Goal: Information Seeking & Learning: Learn about a topic

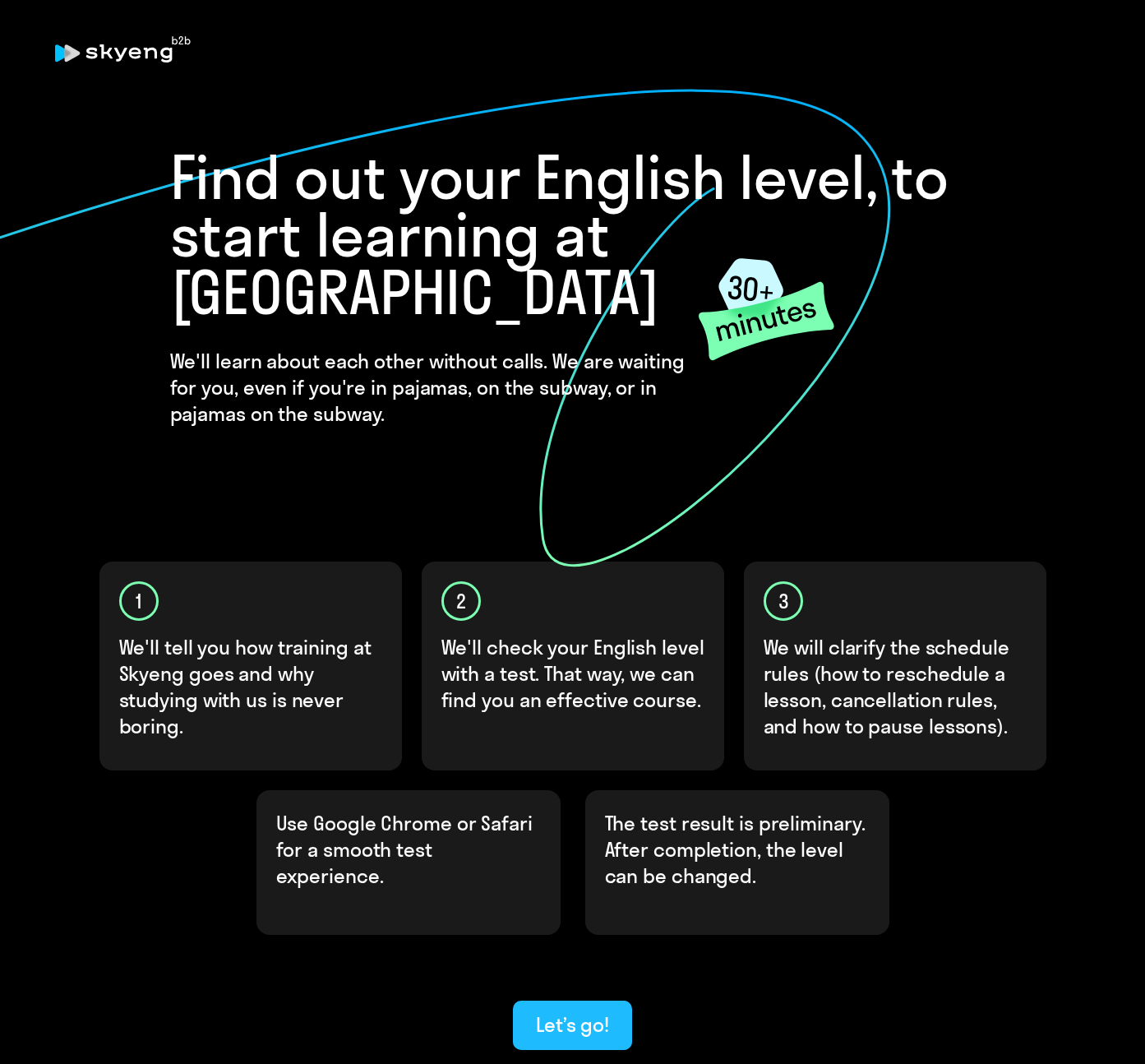
click at [604, 963] on div "Let’s go!" at bounding box center [572, 1024] width 73 height 27
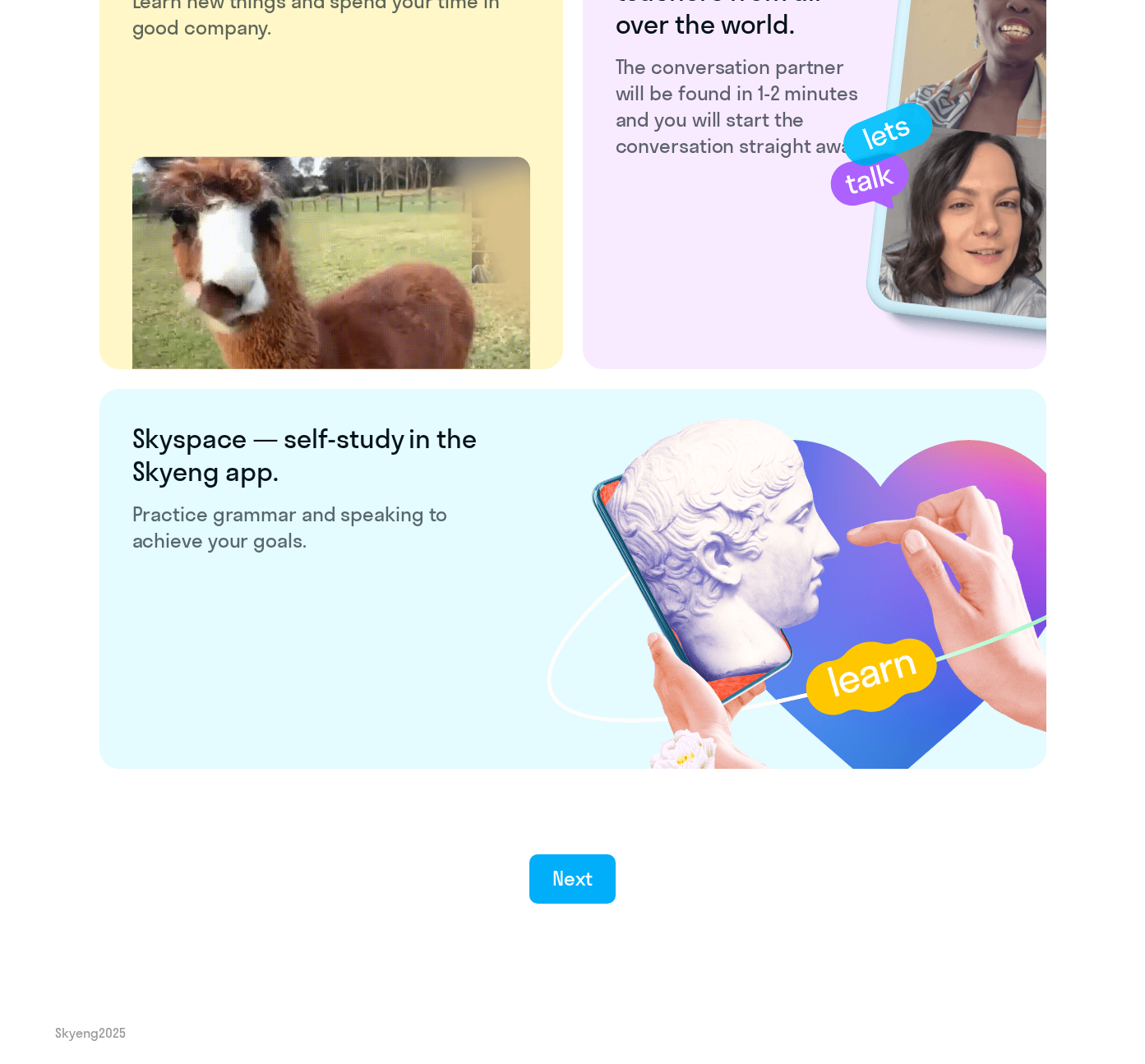
scroll to position [2747, 0]
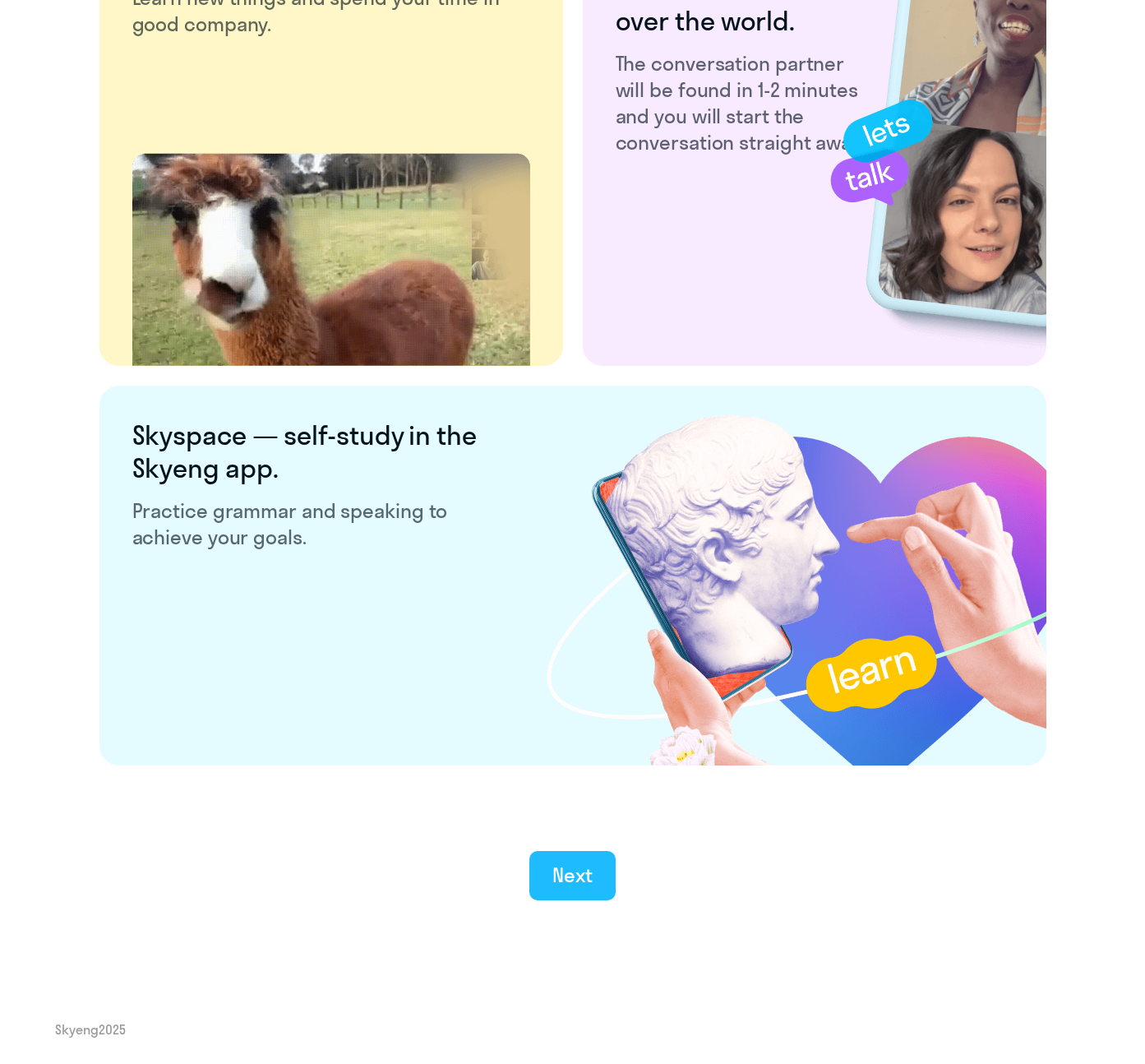
click at [589, 889] on button "Next" at bounding box center [573, 876] width 87 height 50
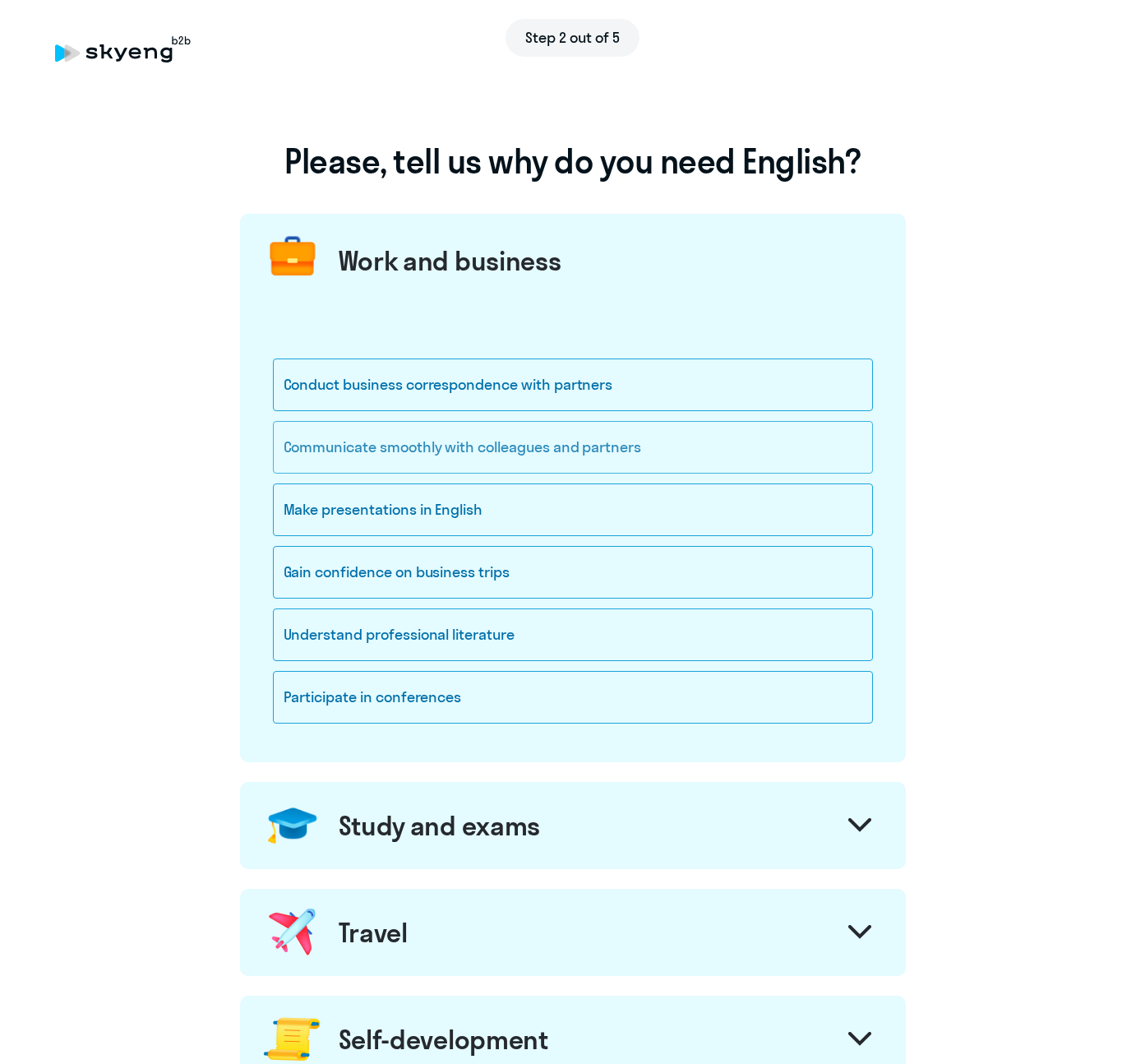
click at [706, 451] on div "Communicate smoothly with colleagues and partners" at bounding box center [573, 447] width 600 height 52
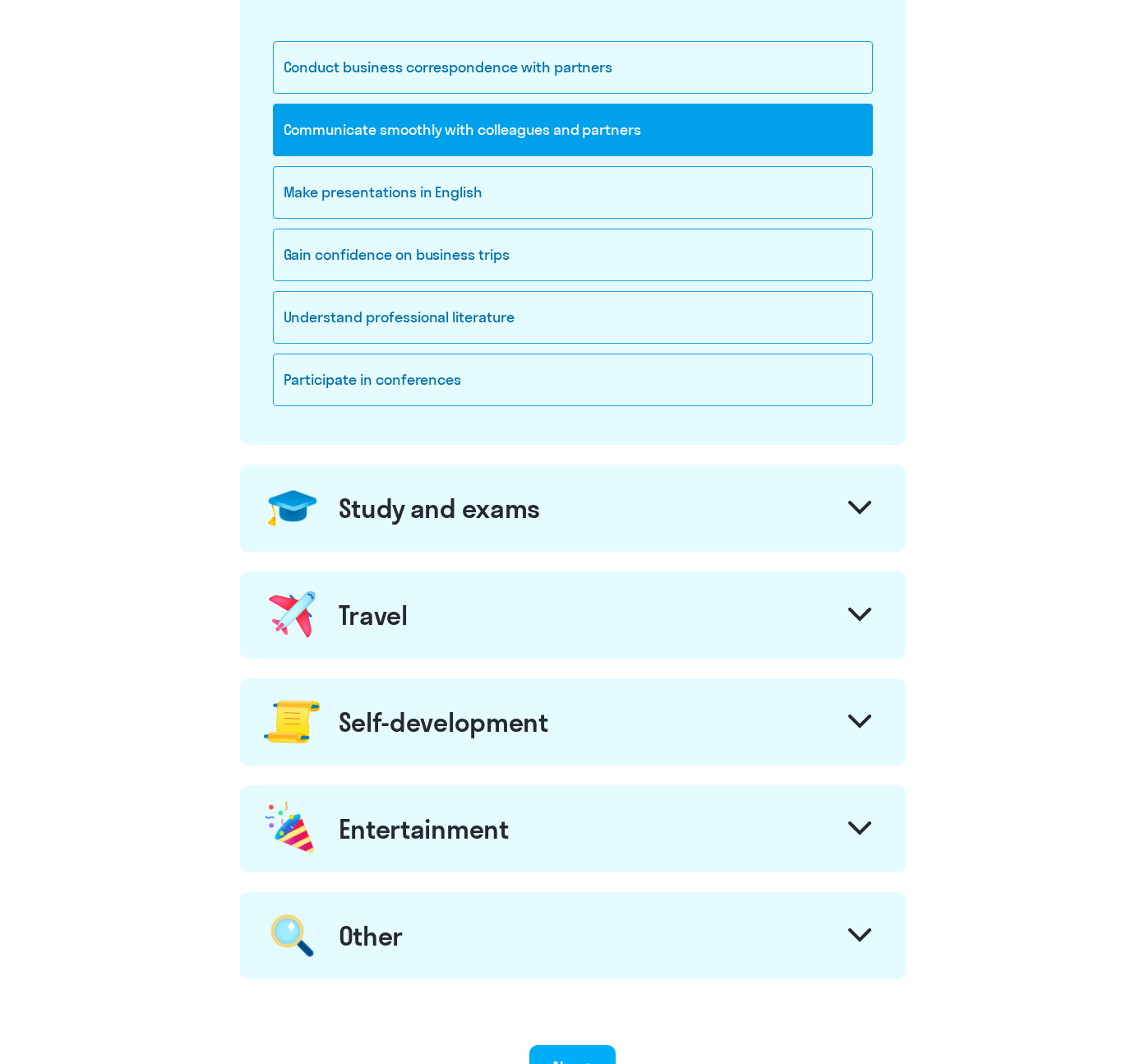
scroll to position [349, 0]
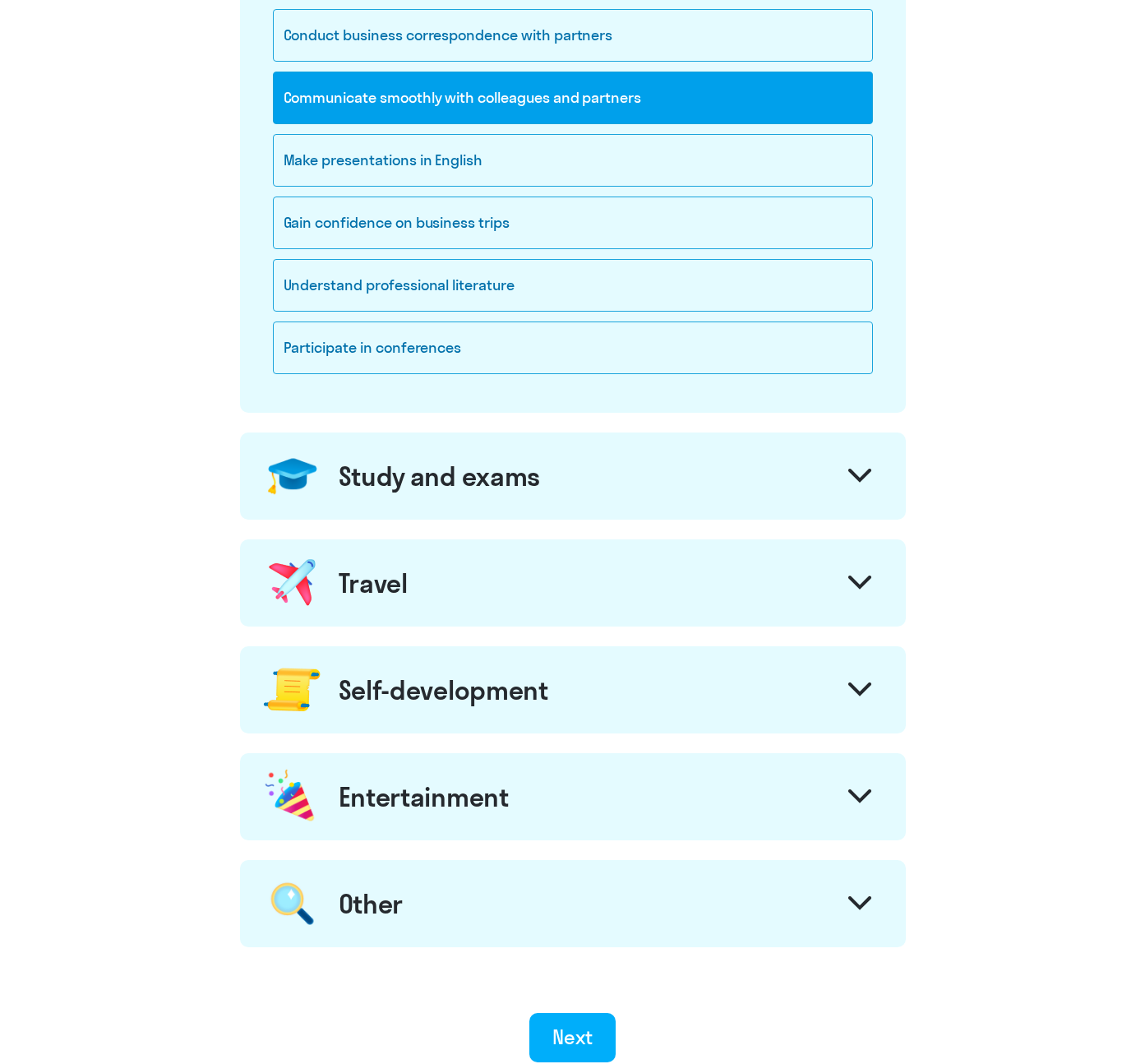
click at [644, 487] on div "Study and exams" at bounding box center [572, 476] width 666 height 88
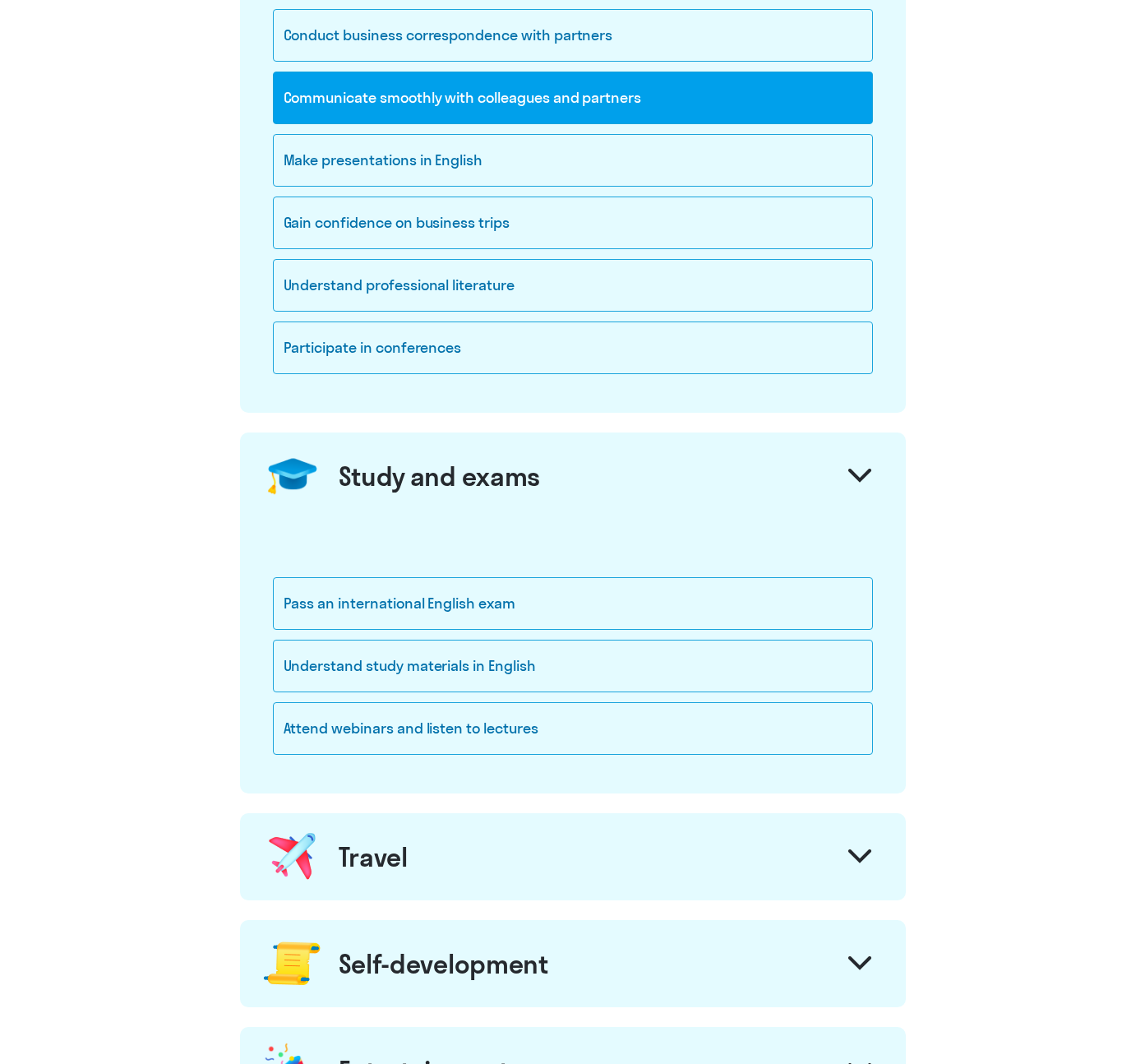
click at [644, 487] on div "Study and exams" at bounding box center [572, 476] width 666 height 88
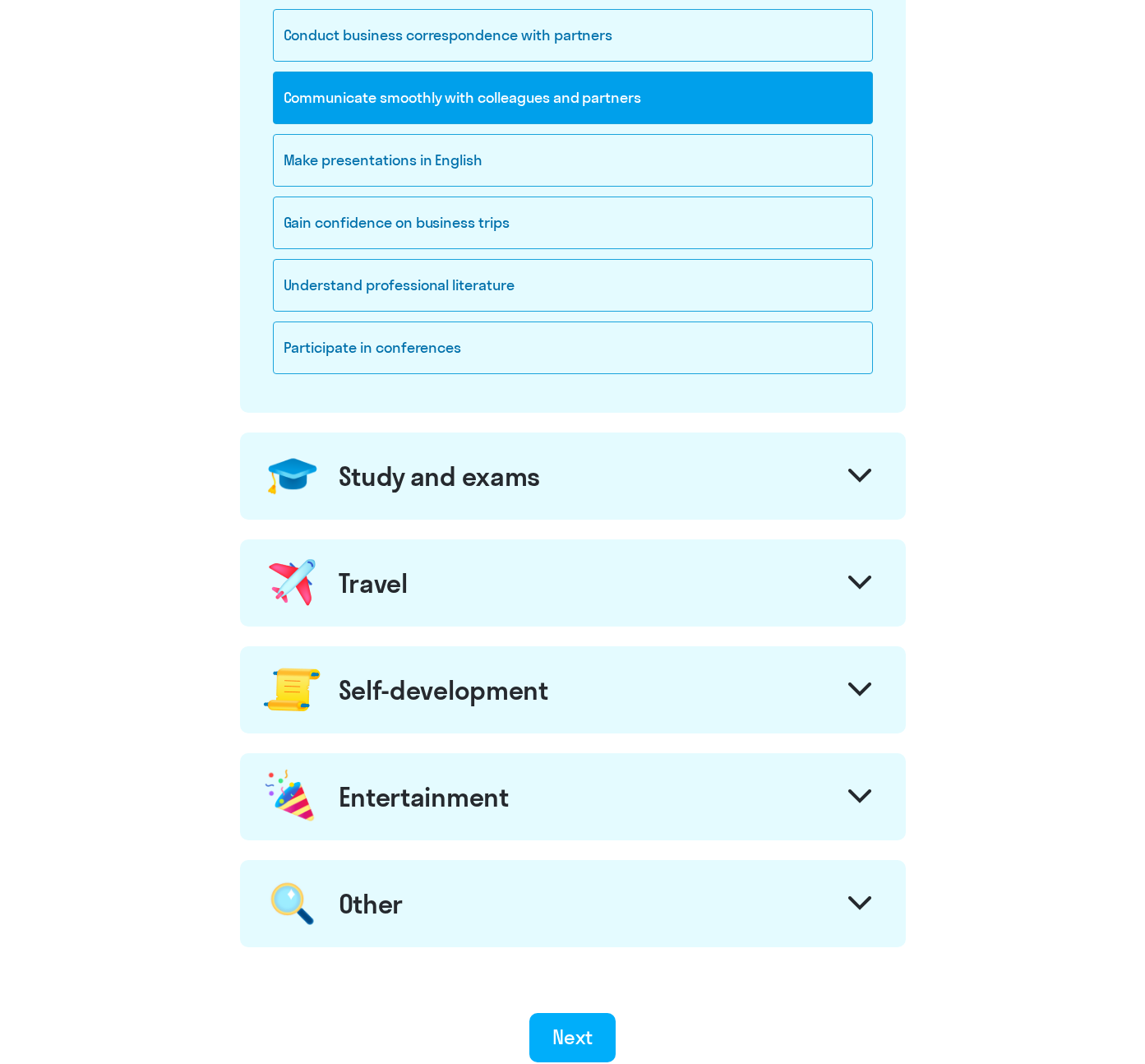
click at [534, 593] on div "Travel" at bounding box center [572, 583] width 666 height 88
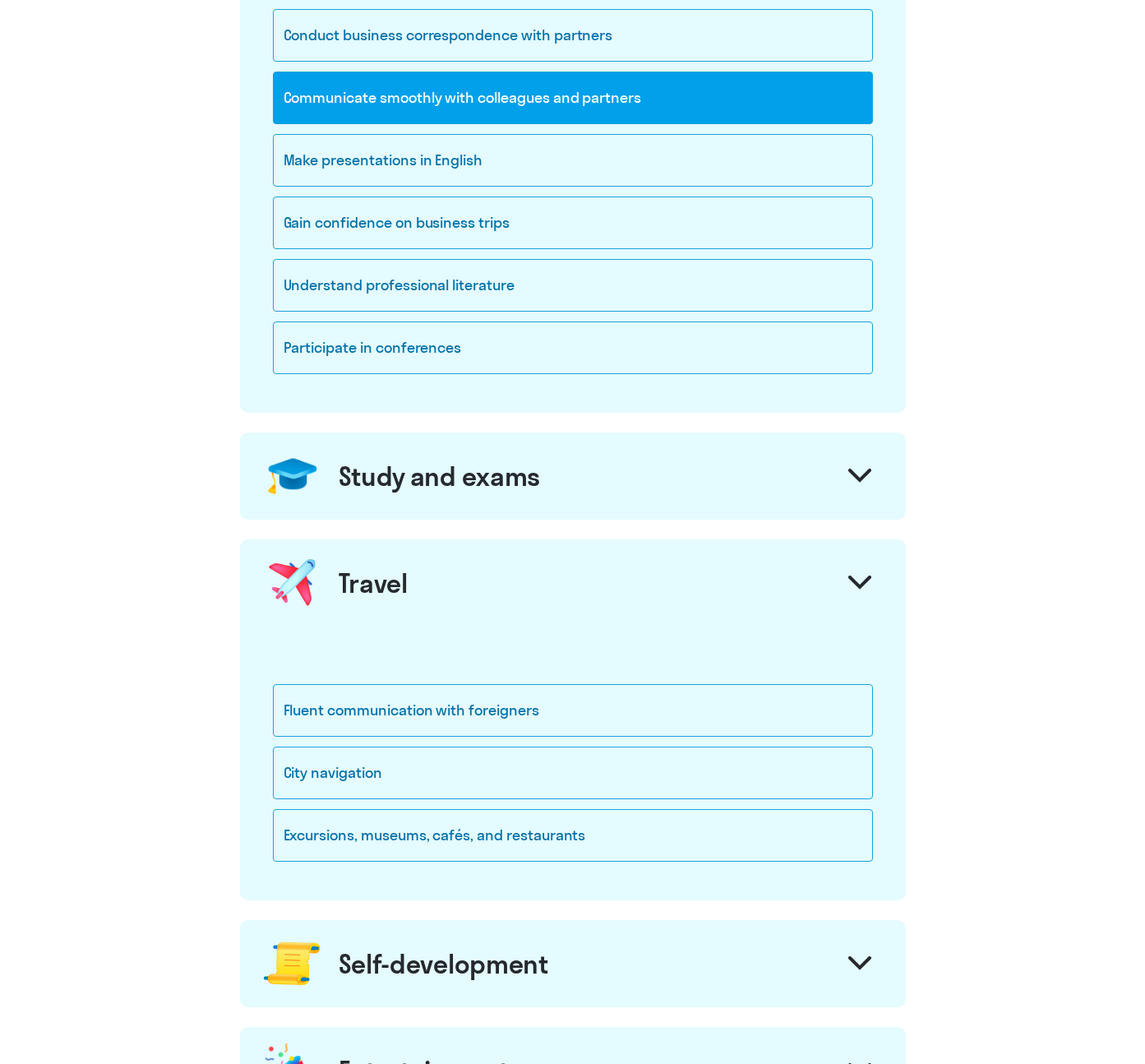
click at [534, 593] on div "Travel" at bounding box center [572, 583] width 666 height 88
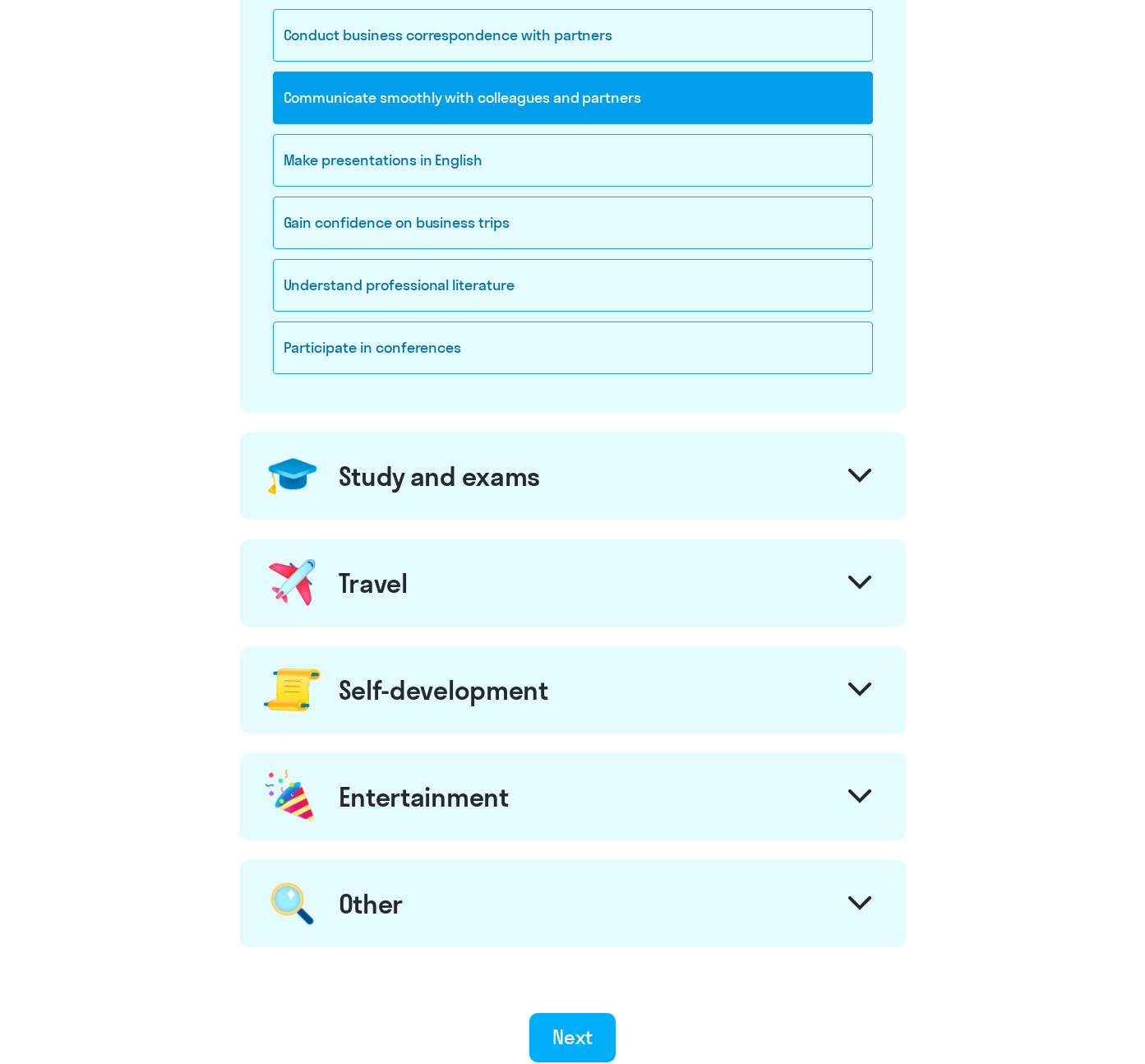
click at [529, 700] on div "Self-development" at bounding box center [443, 689] width 210 height 33
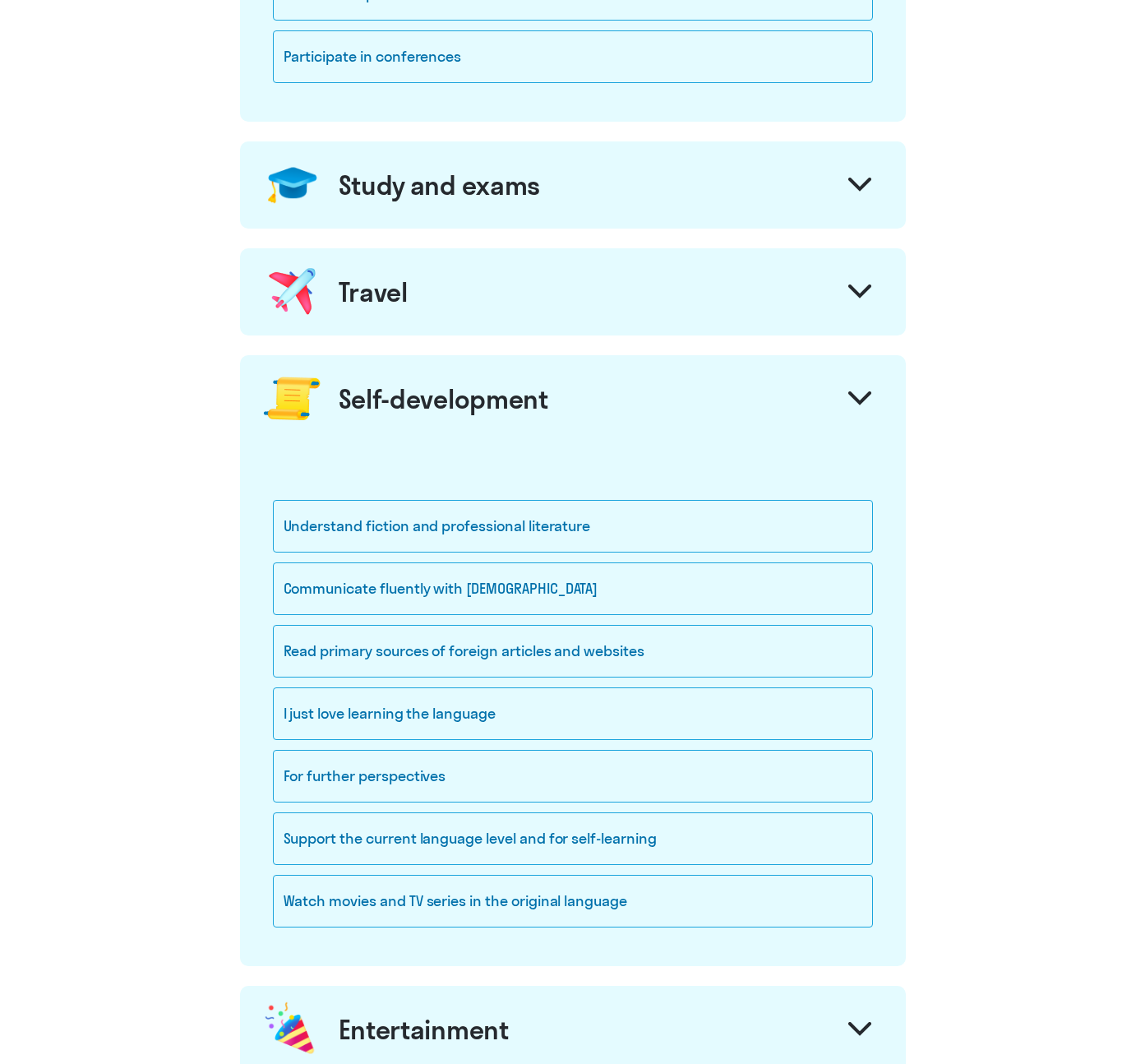
scroll to position [640, 0]
click at [613, 589] on div "Communicate fluently with [DEMOGRAPHIC_DATA]" at bounding box center [573, 588] width 600 height 52
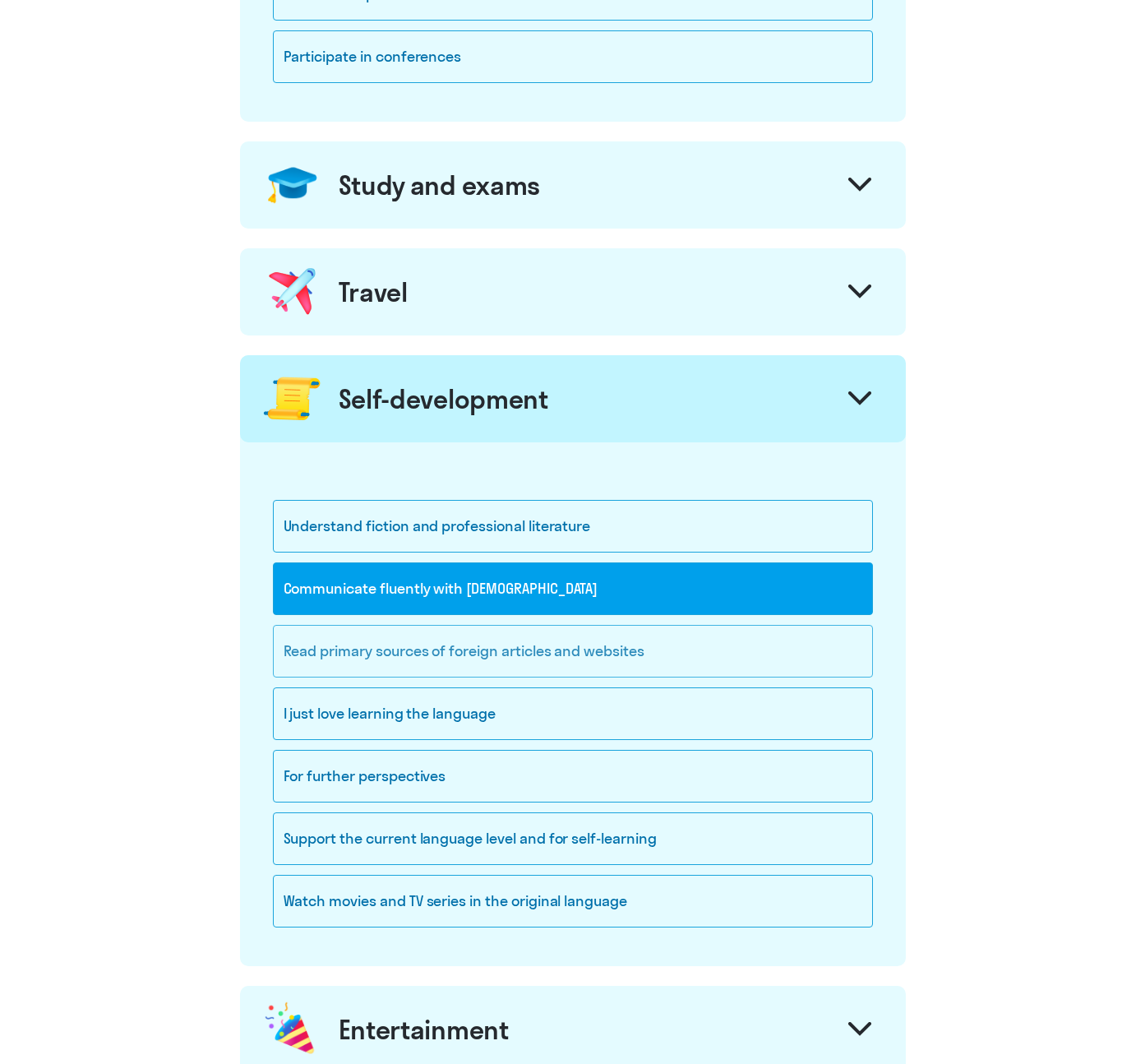
click at [704, 659] on div "Read primary sources of foreign articles and websites" at bounding box center [573, 651] width 600 height 52
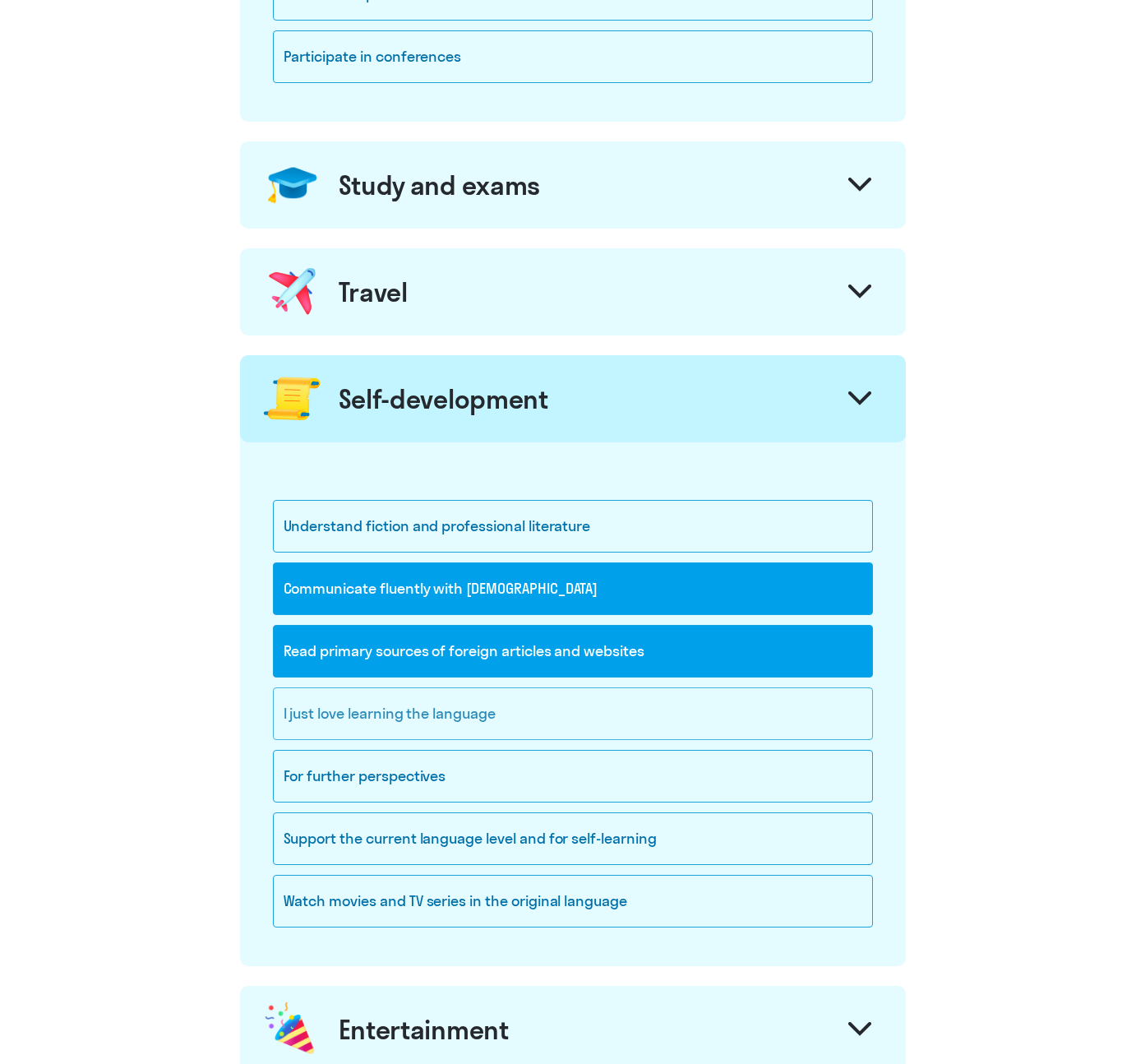
click at [605, 712] on div "I just love learning the language" at bounding box center [573, 713] width 600 height 52
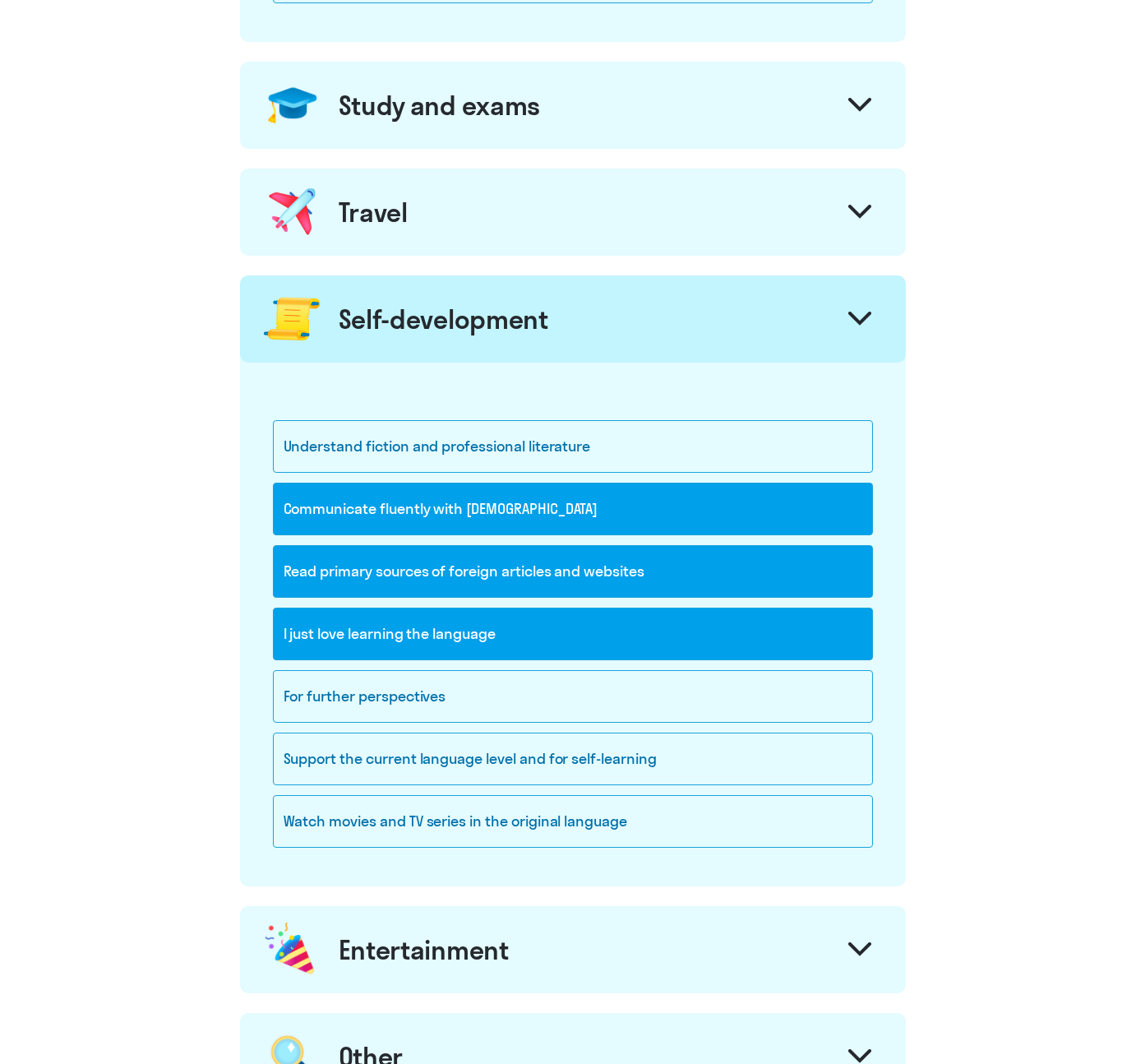
scroll to position [810, 0]
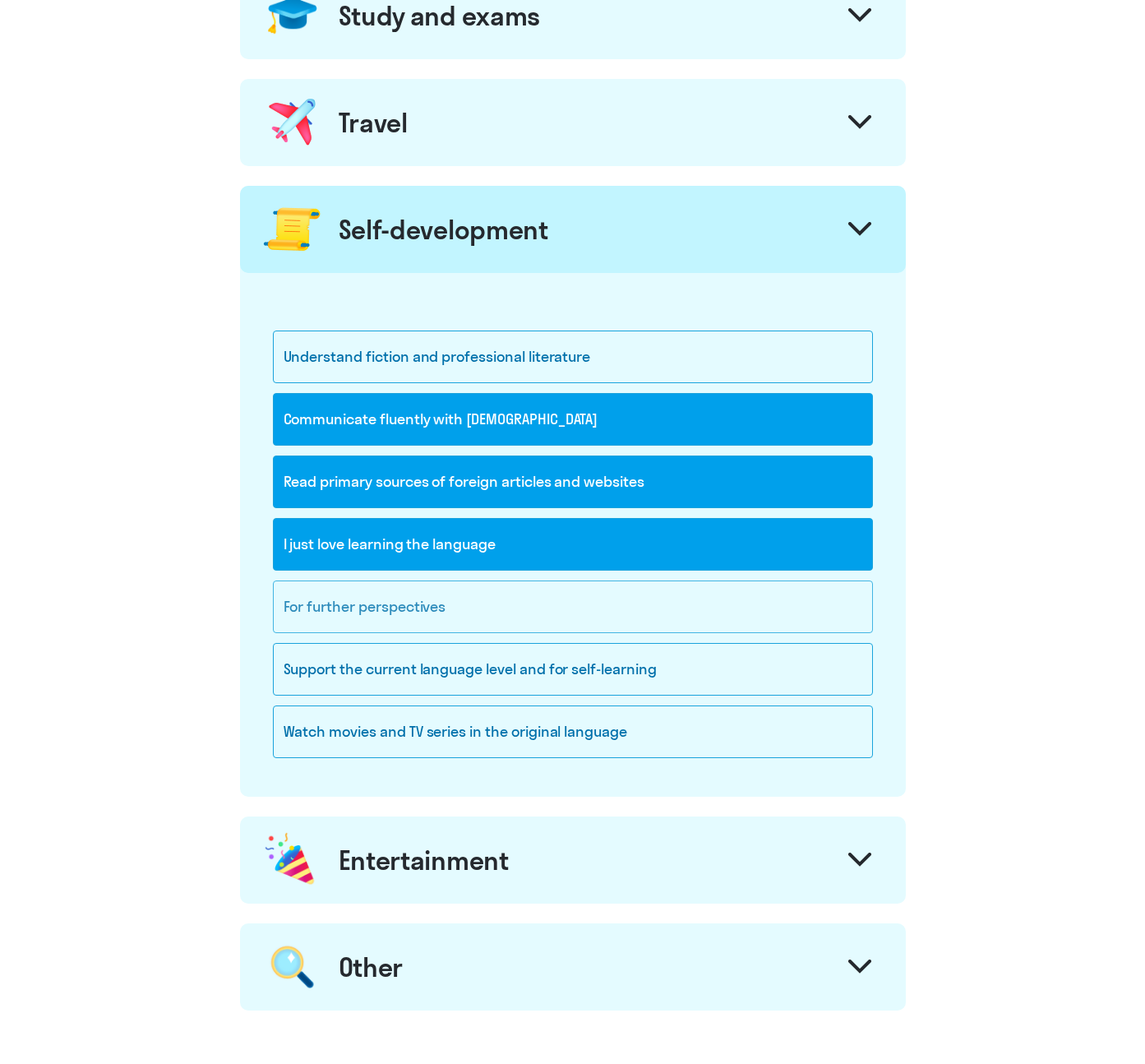
click at [509, 608] on div "For further perspectives" at bounding box center [573, 606] width 600 height 52
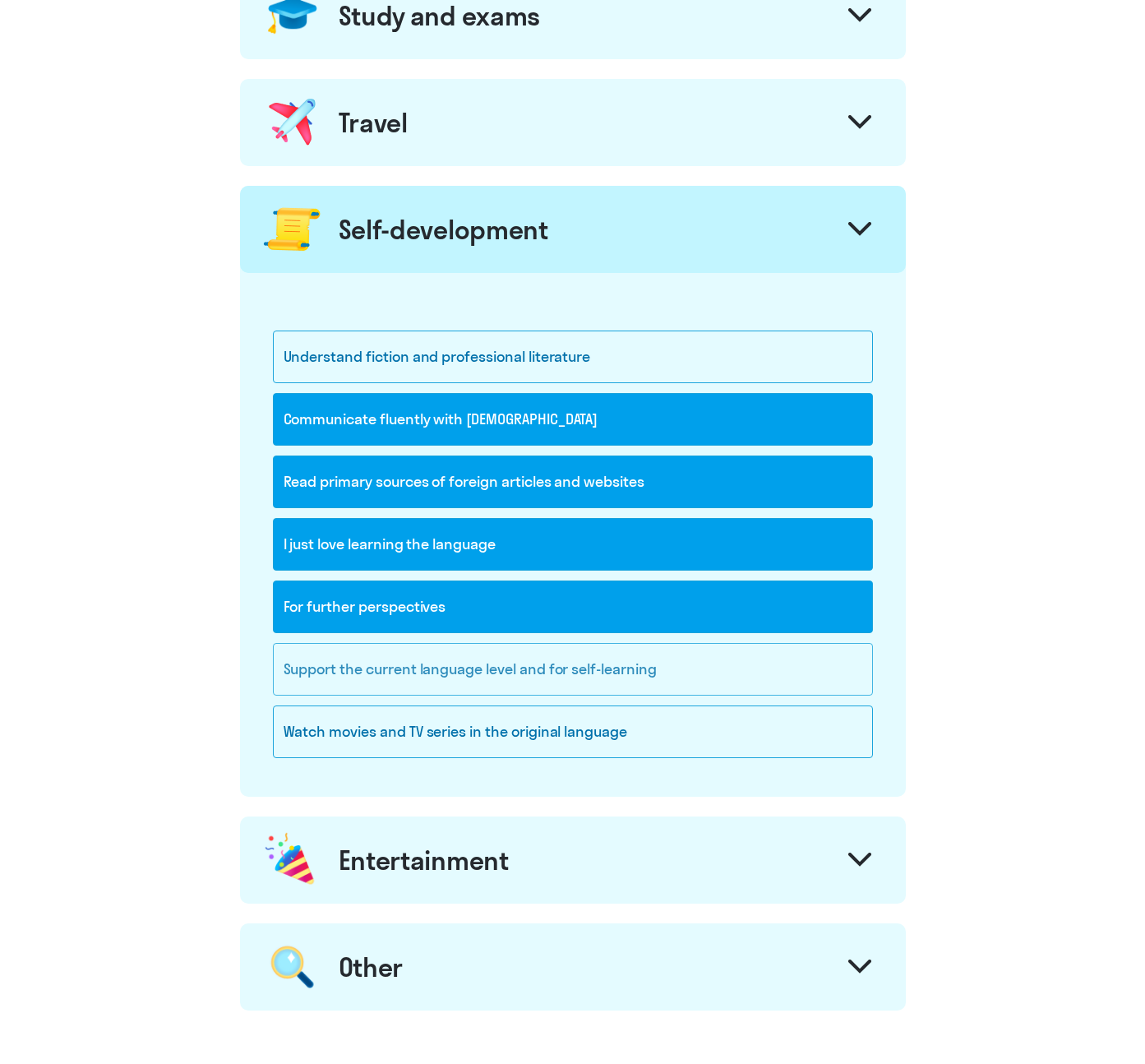
click at [786, 672] on div "Support the current language level and for self-learning" at bounding box center [573, 669] width 600 height 52
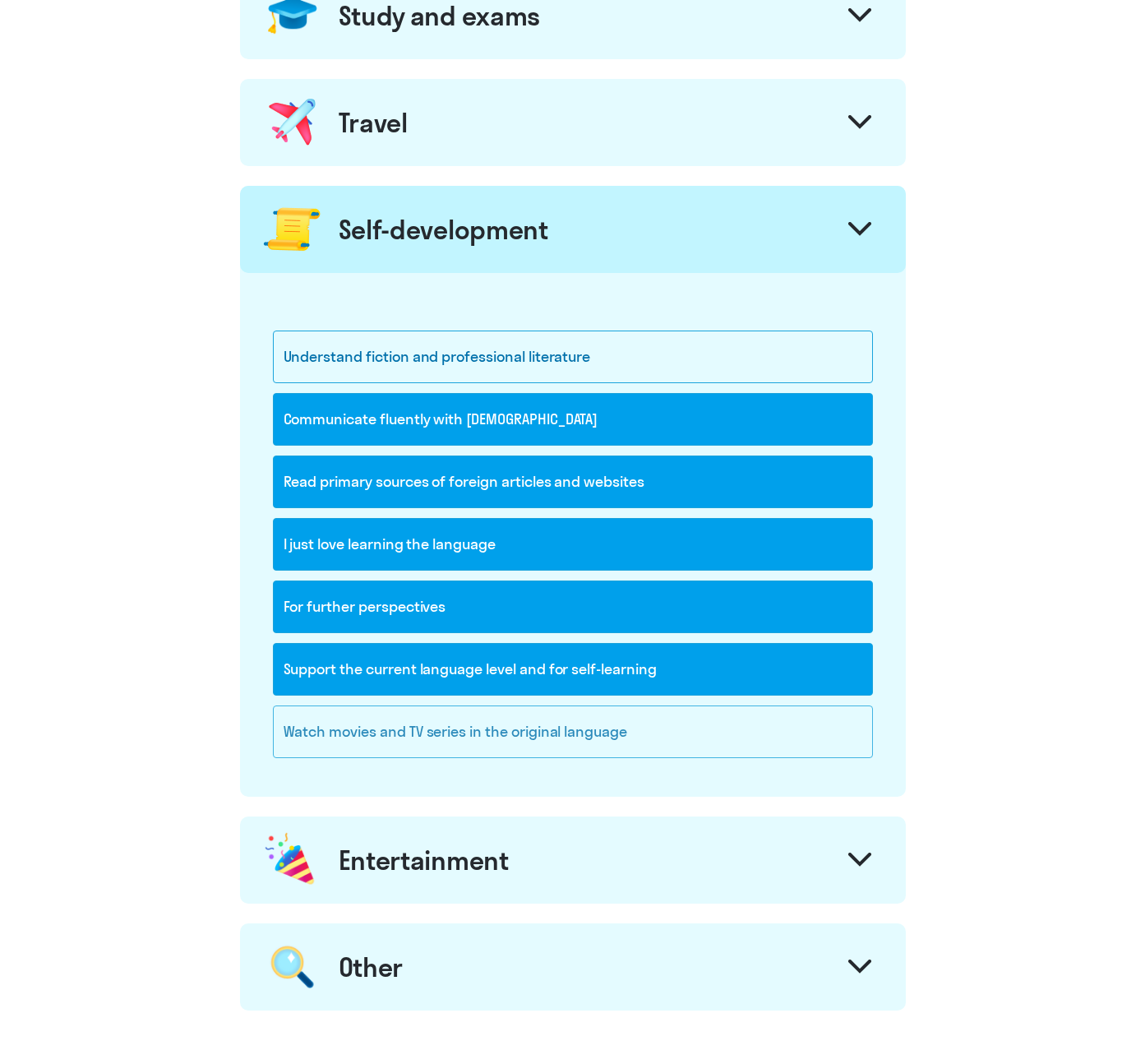
click at [752, 739] on div "Watch movies and TV series in the original language" at bounding box center [573, 731] width 600 height 52
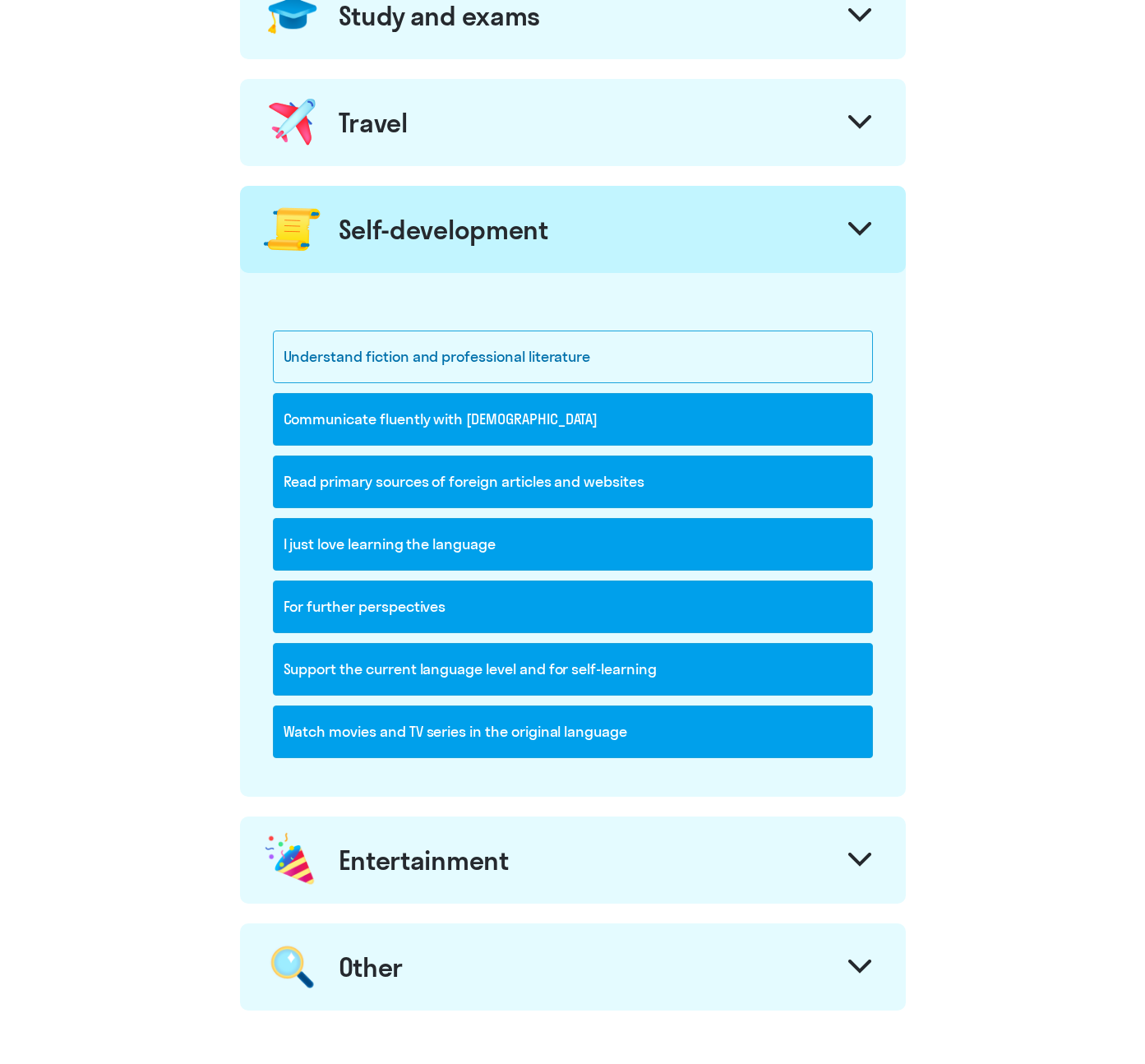
click at [630, 848] on div "Entertainment" at bounding box center [572, 860] width 666 height 88
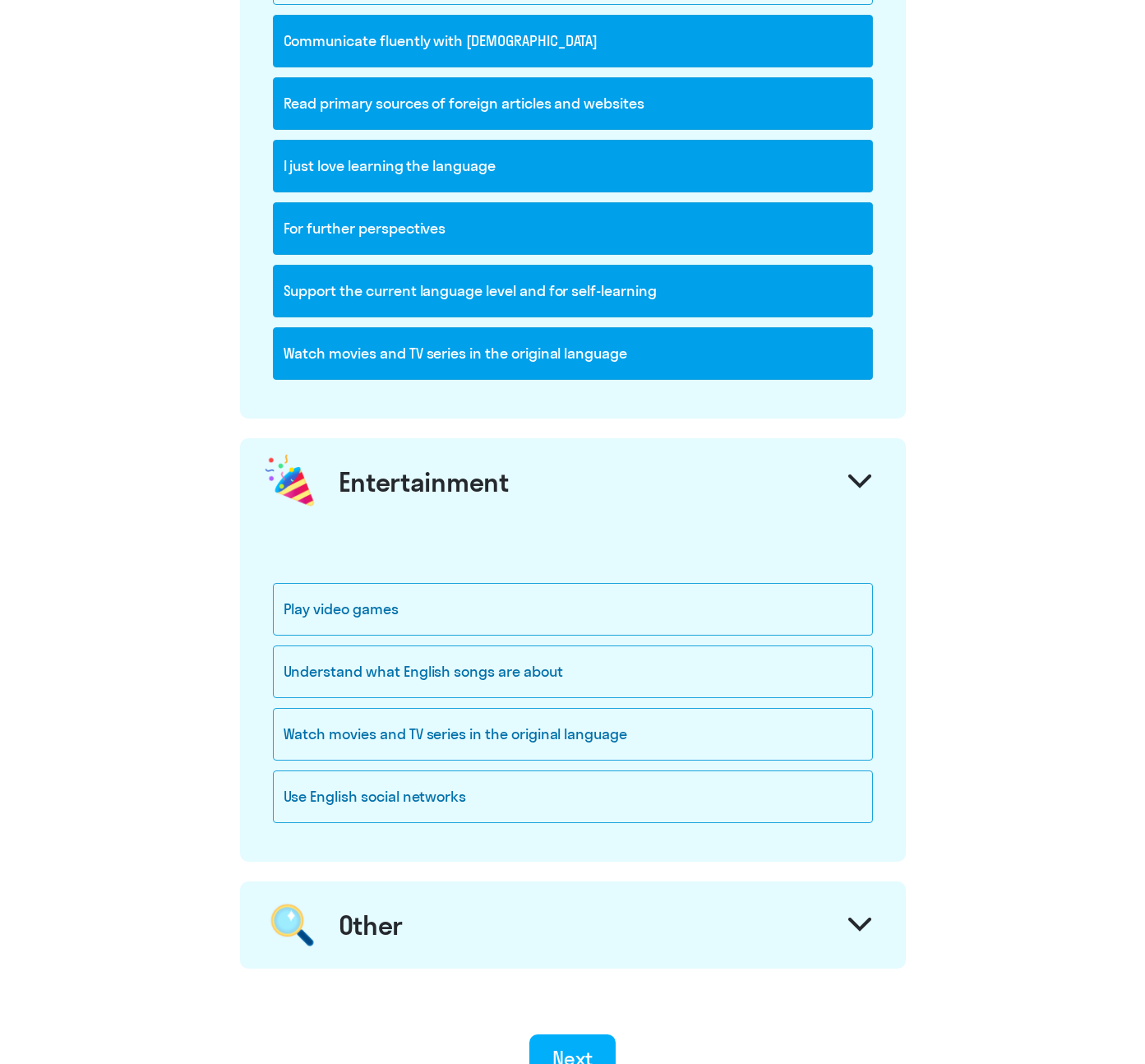
scroll to position [1222, 0]
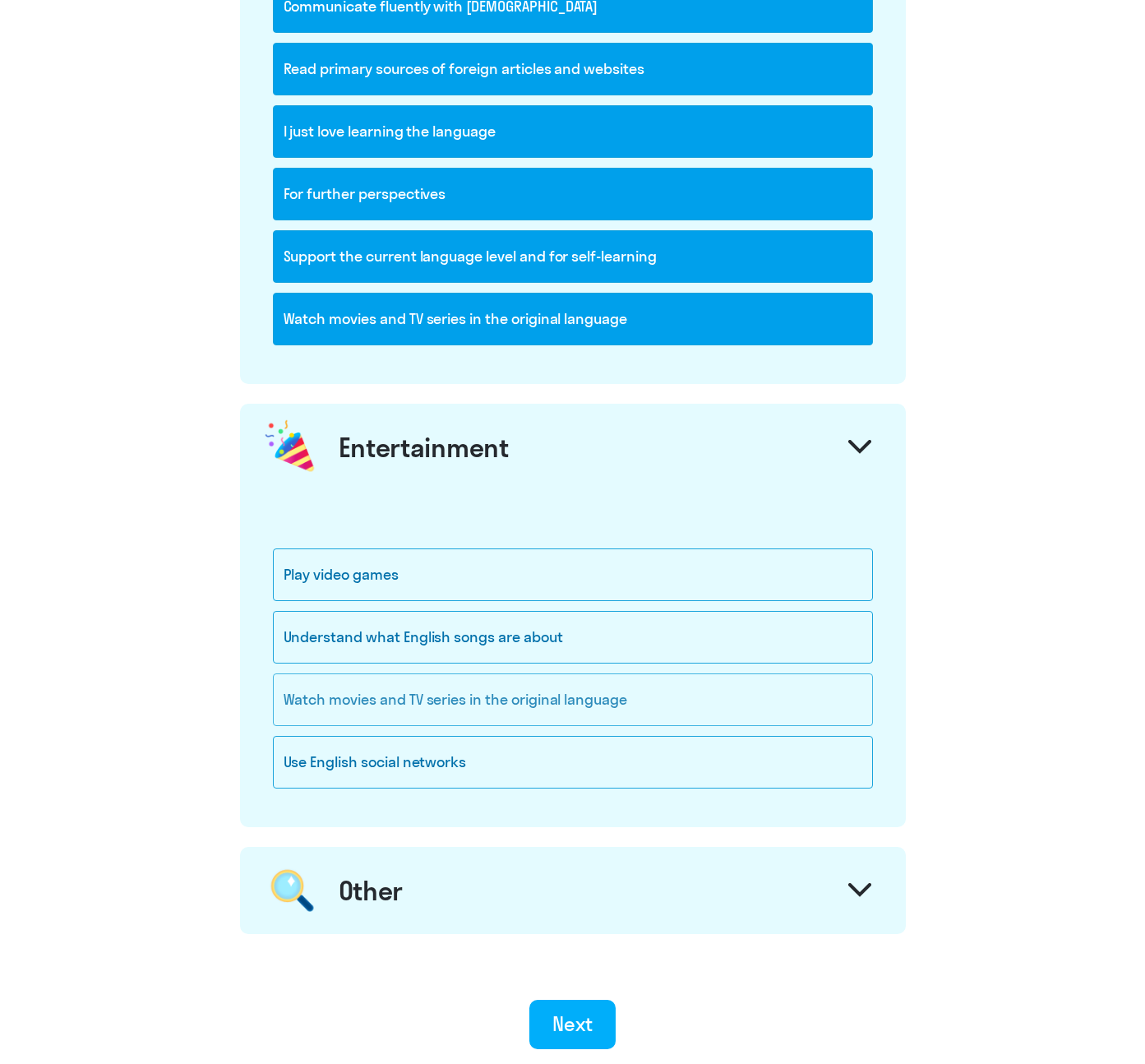
click at [722, 690] on div "Watch movies and TV series in the original language" at bounding box center [573, 699] width 600 height 52
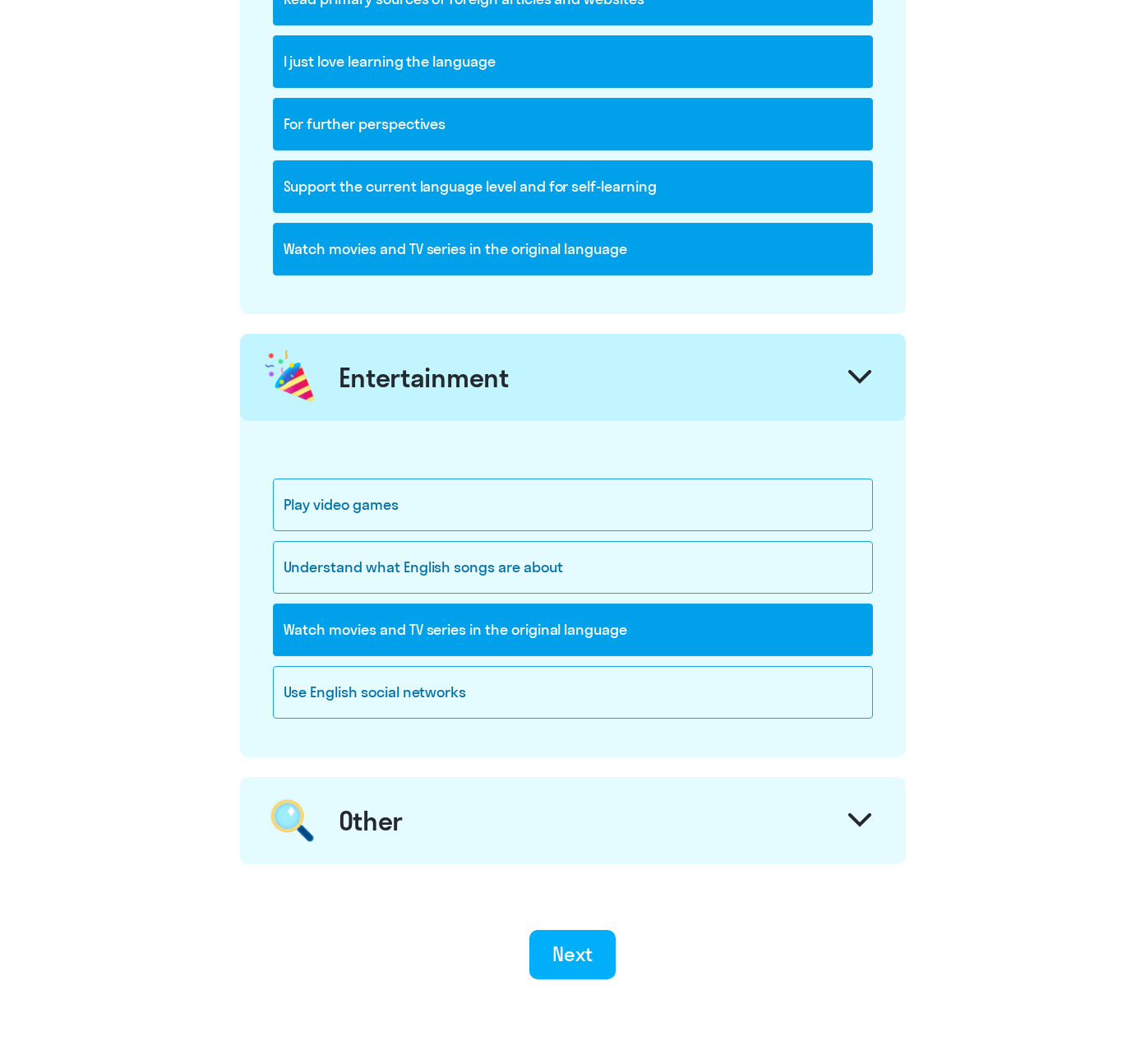
scroll to position [1365, 0]
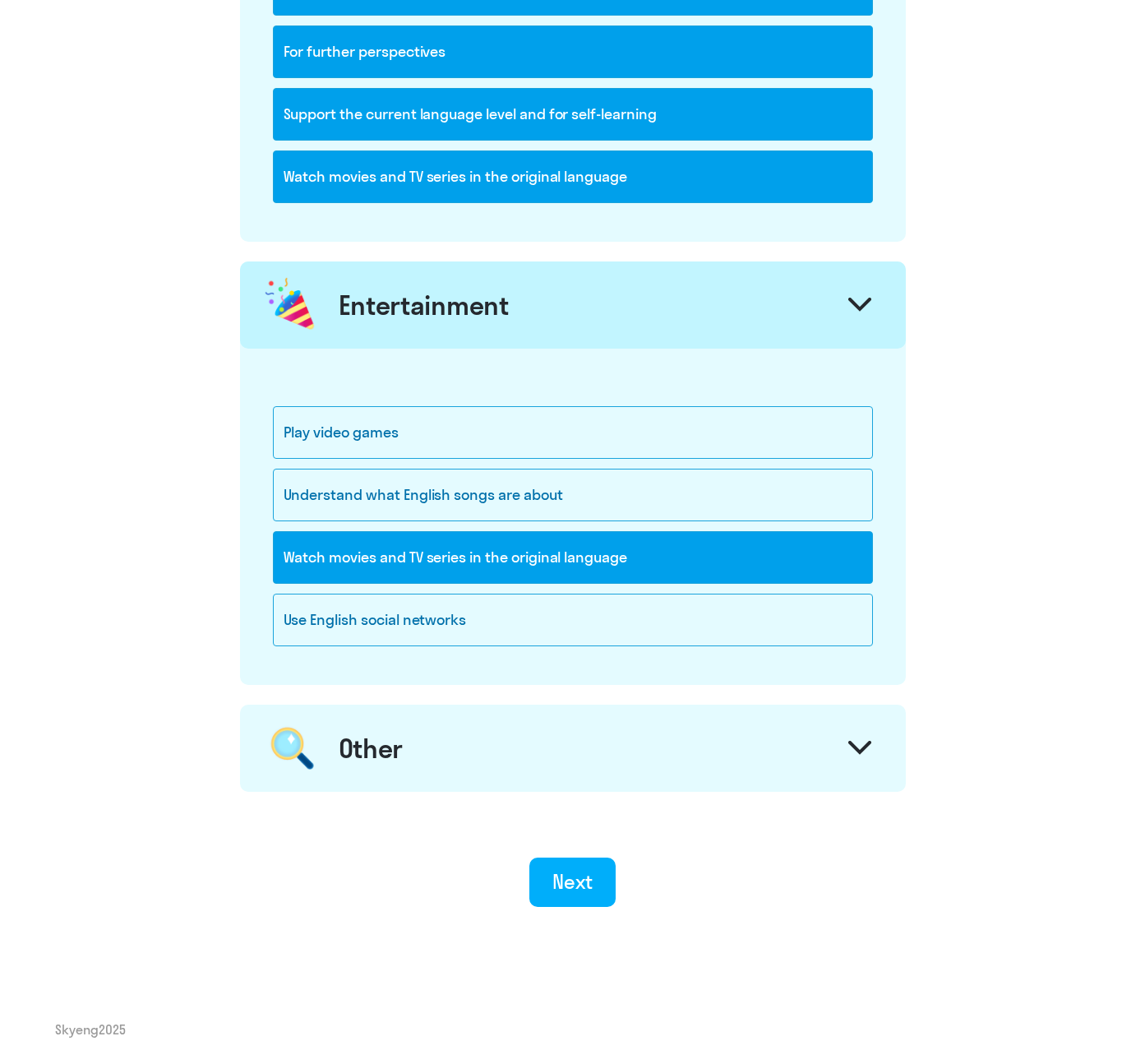
click at [471, 775] on div "Other" at bounding box center [572, 748] width 666 height 88
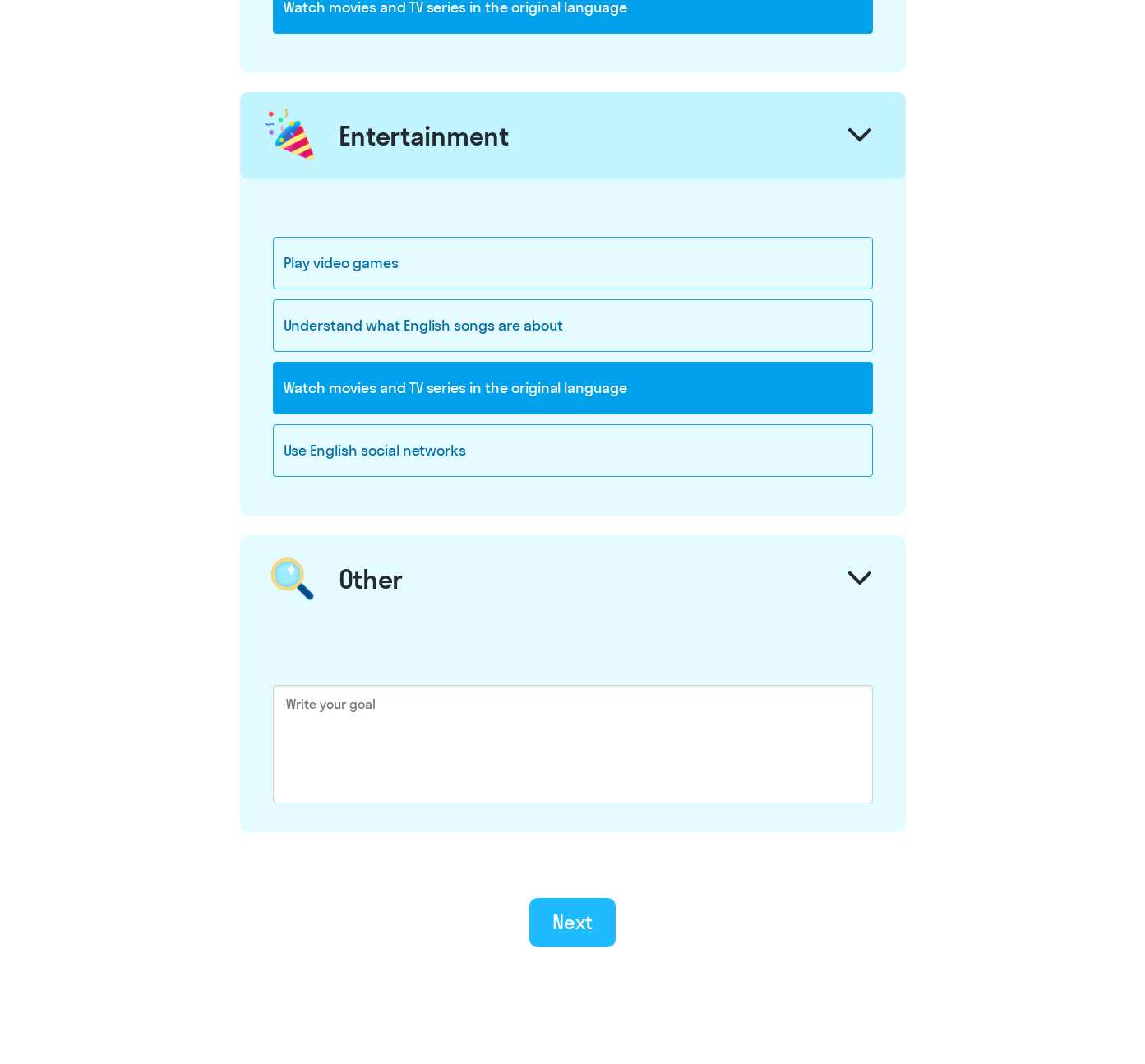
scroll to position [1574, 0]
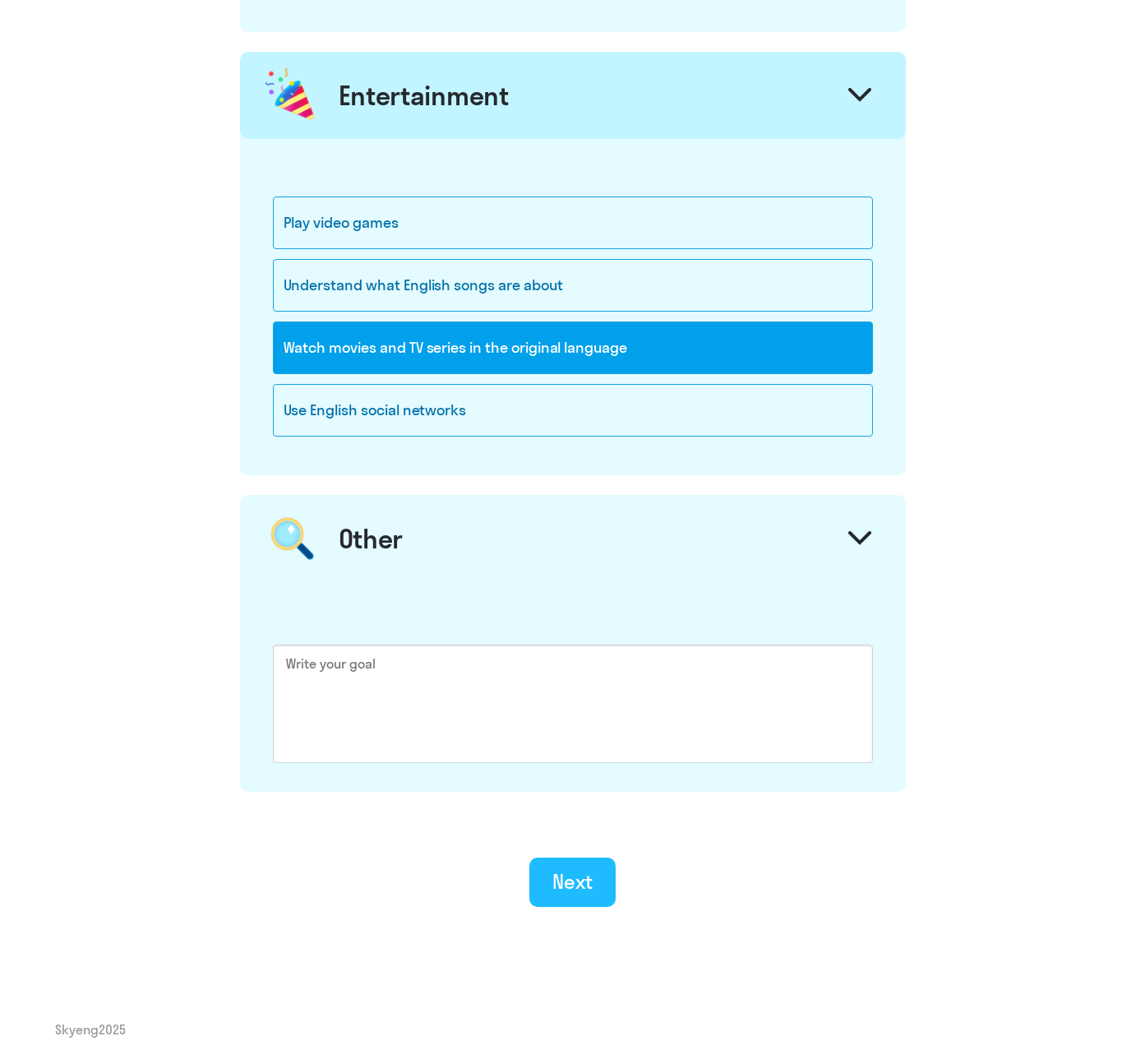
click at [591, 884] on div "Next" at bounding box center [573, 882] width 41 height 27
